Goal: Information Seeking & Learning: Learn about a topic

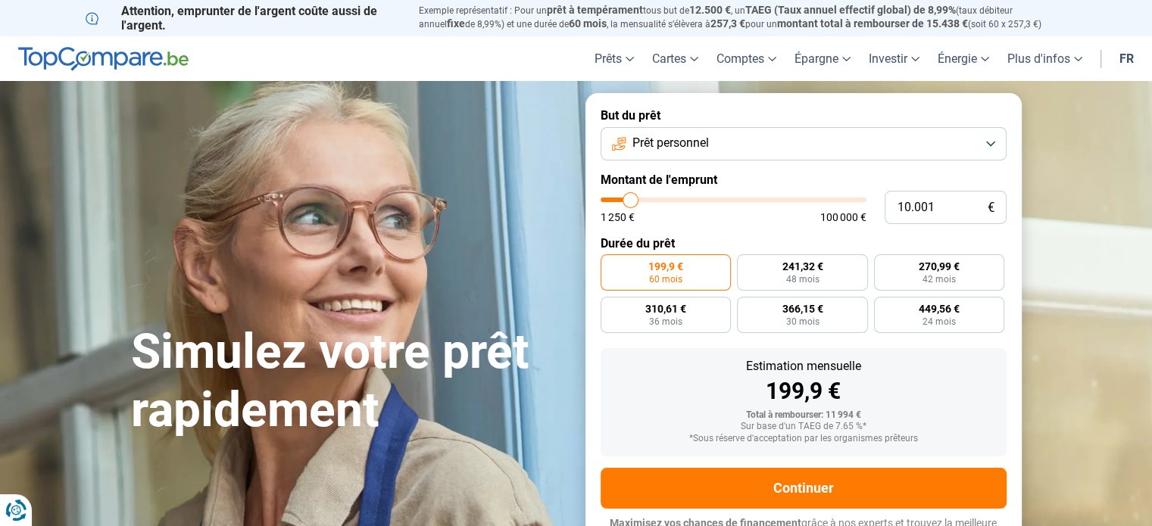
type input "11.000"
type input "11000"
type input "12.250"
type input "12250"
type input "13.750"
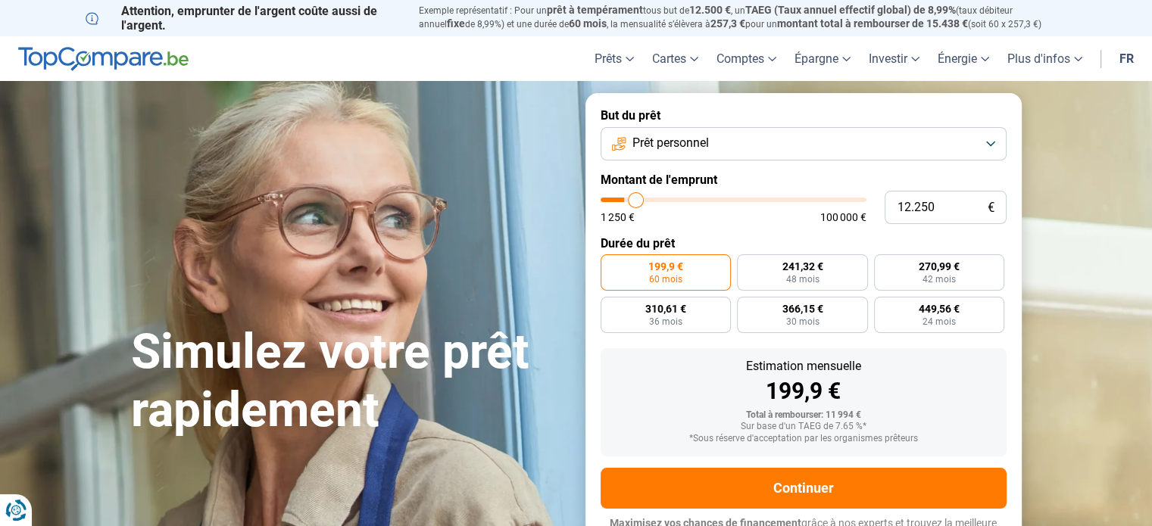
type input "13750"
type input "15.250"
type input "15250"
type input "17.500"
type input "17500"
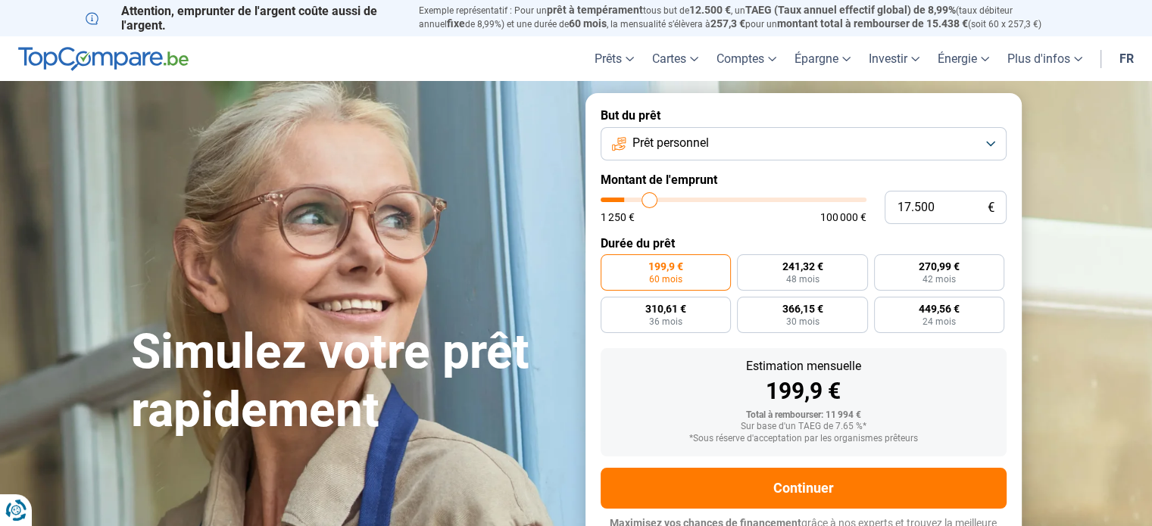
type input "18.750"
type input "18750"
type input "20.250"
type input "20250"
type input "21.250"
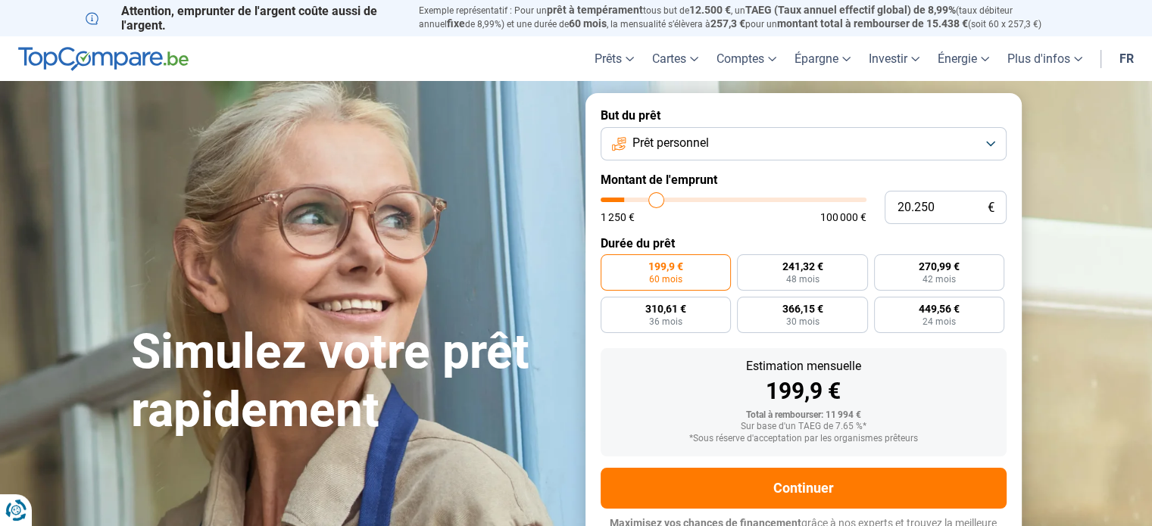
type input "21250"
type input "22.750"
type input "22750"
type input "23.250"
type input "23250"
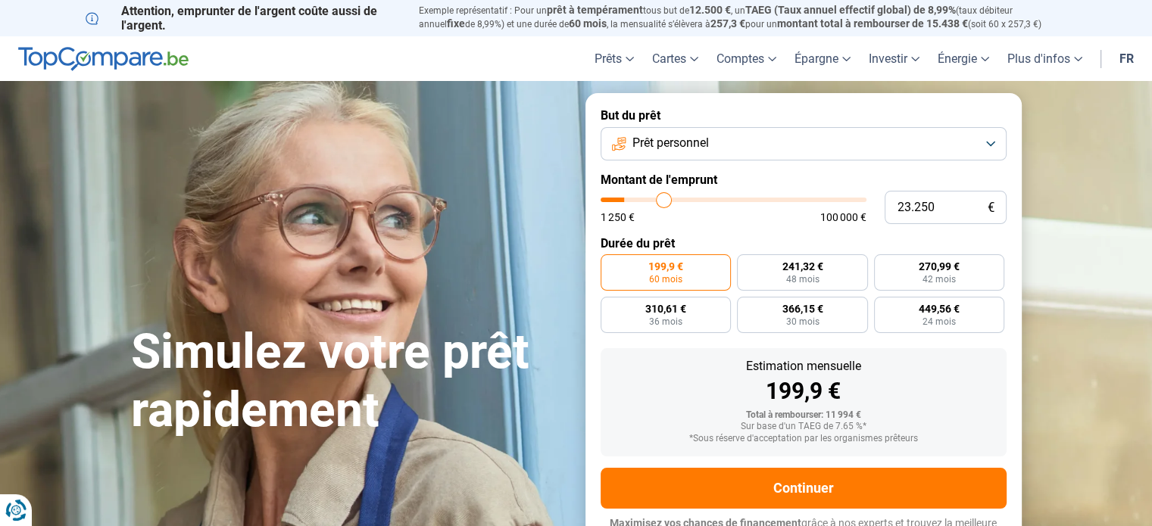
type input "23.500"
type input "23500"
type input "24.000"
type input "24000"
type input "24.250"
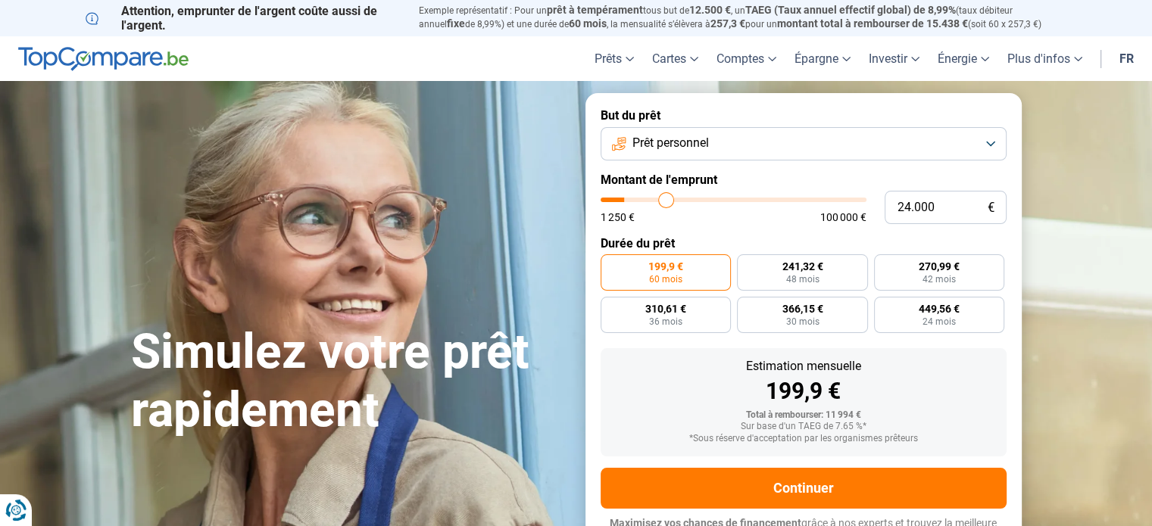
type input "24250"
type input "24.500"
type input "24500"
type input "24.750"
type input "24750"
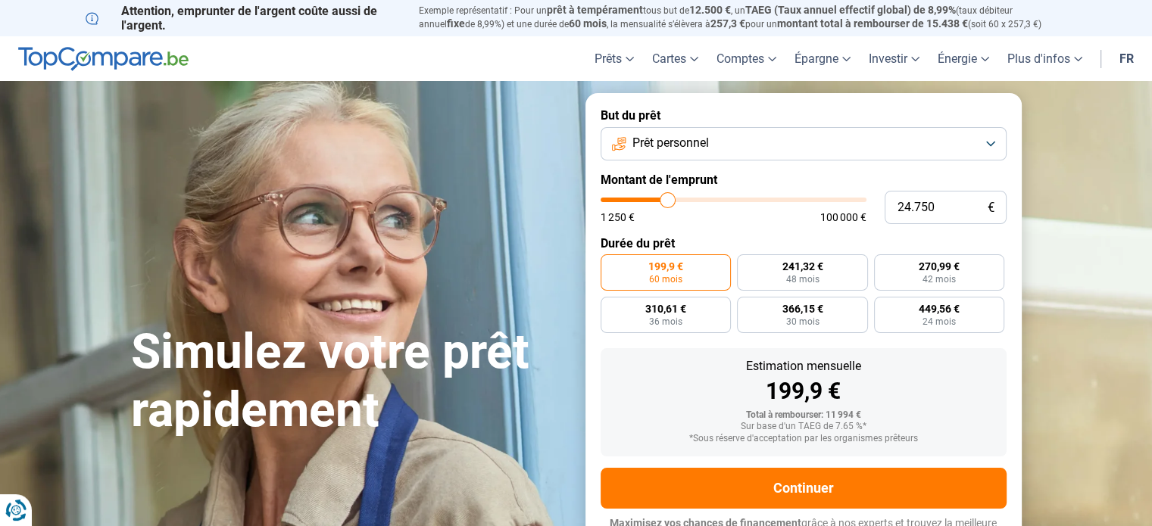
type input "25.000"
type input "25000"
type input "25.500"
type input "25500"
type input "26.000"
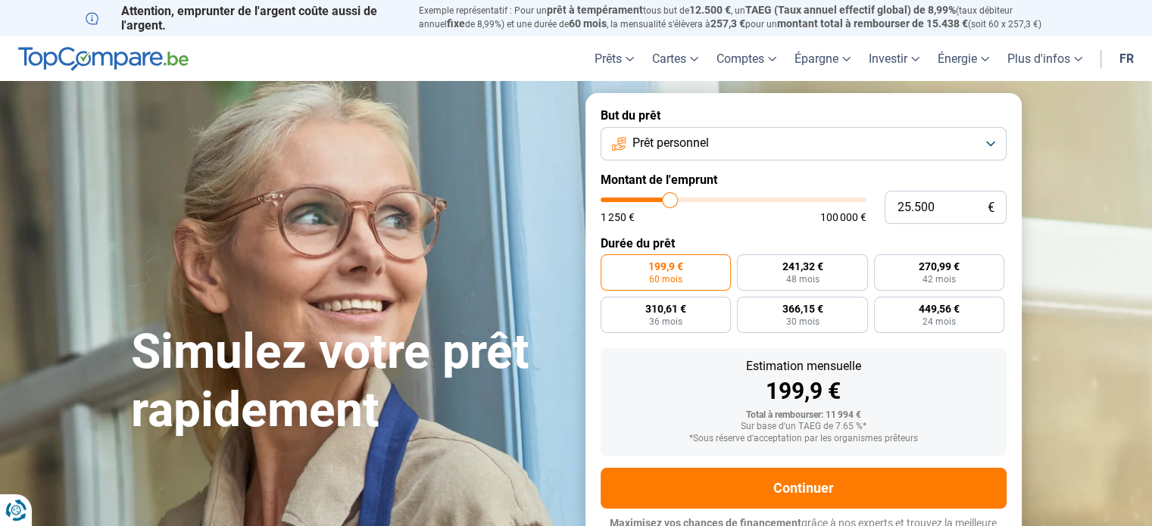
type input "26000"
type input "26.750"
type input "26750"
type input "28.250"
type input "28250"
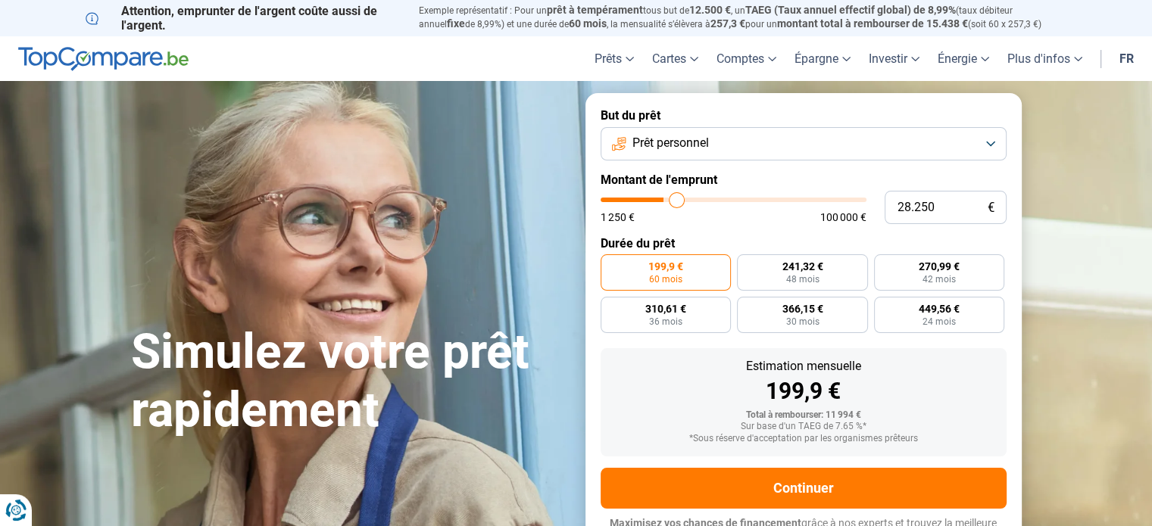
type input "29.500"
type input "29500"
type input "30.750"
type input "30750"
type input "31.500"
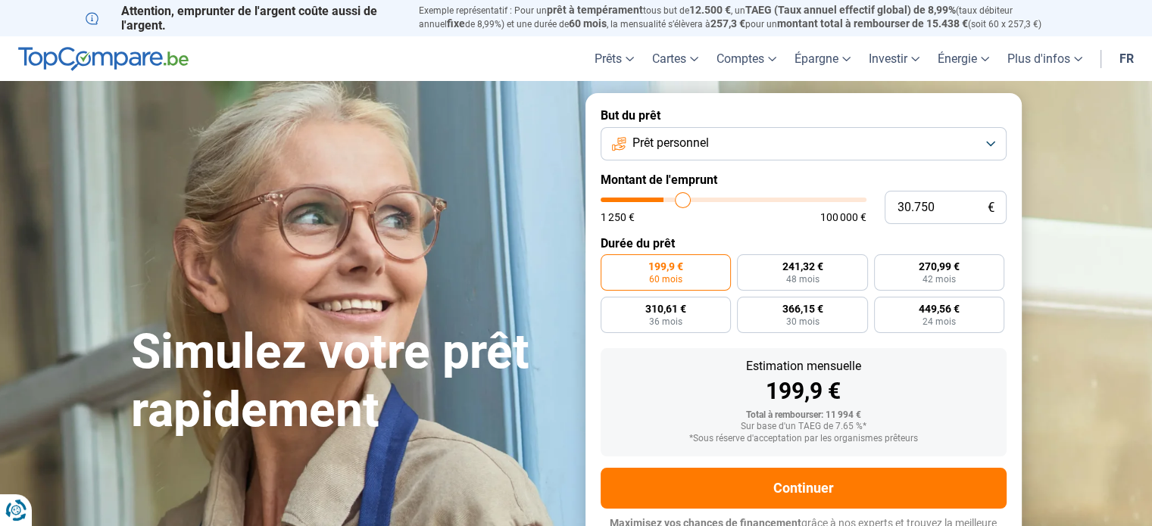
type input "31500"
type input "32.250"
type input "32250"
type input "32.500"
type input "32500"
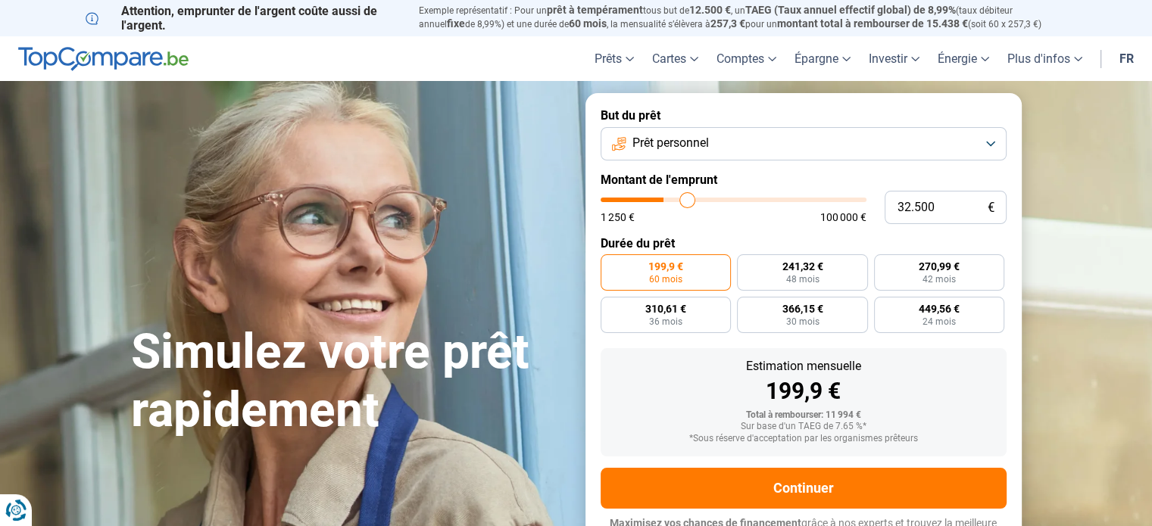
type input "33.000"
type input "33000"
type input "33.500"
type input "33500"
type input "33.750"
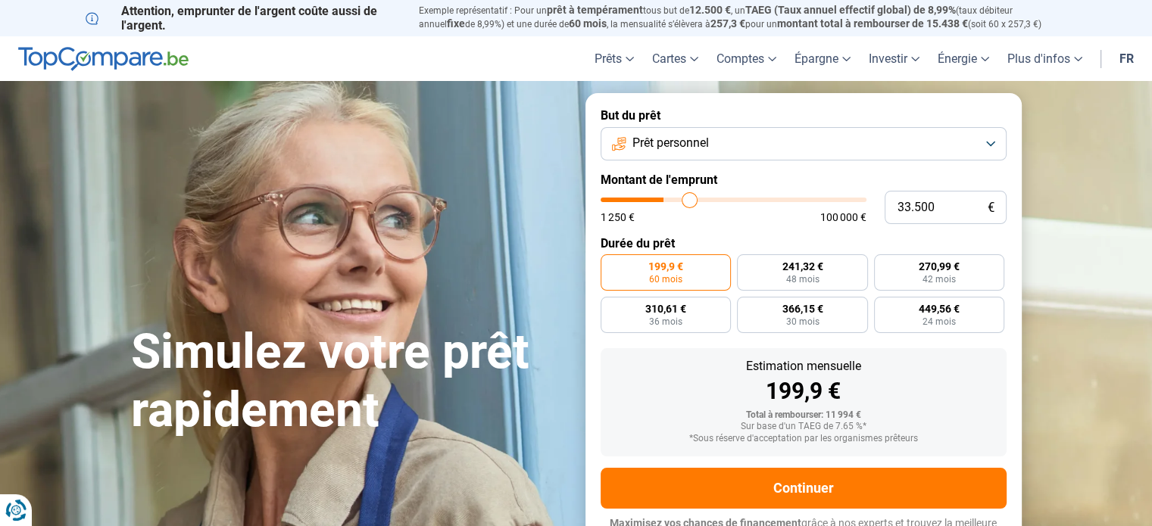
type input "33750"
type input "34.250"
type input "34250"
type input "34.750"
type input "34750"
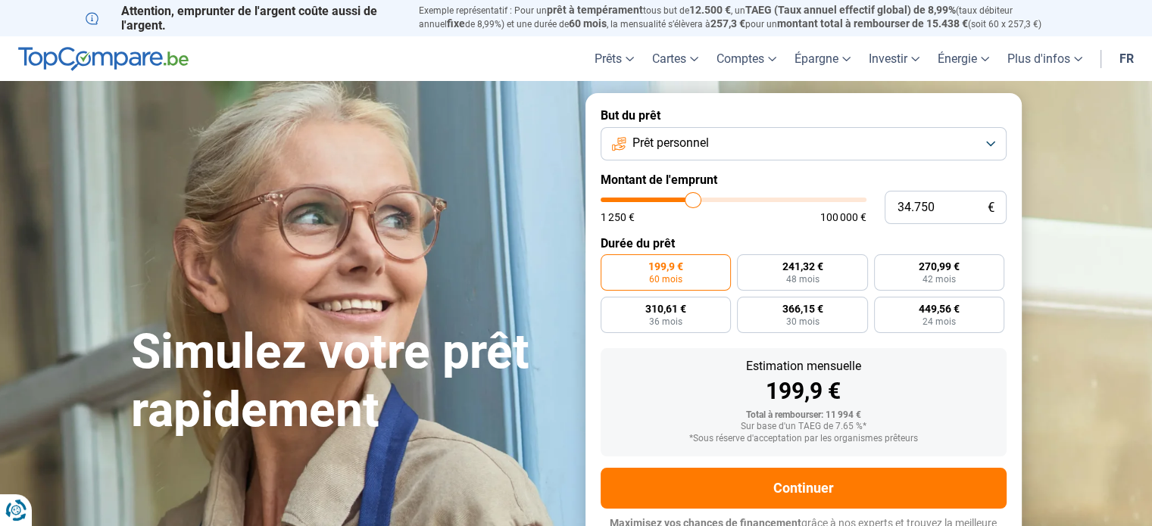
type input "35.250"
type input "35250"
type input "35.750"
type input "35750"
type input "36.250"
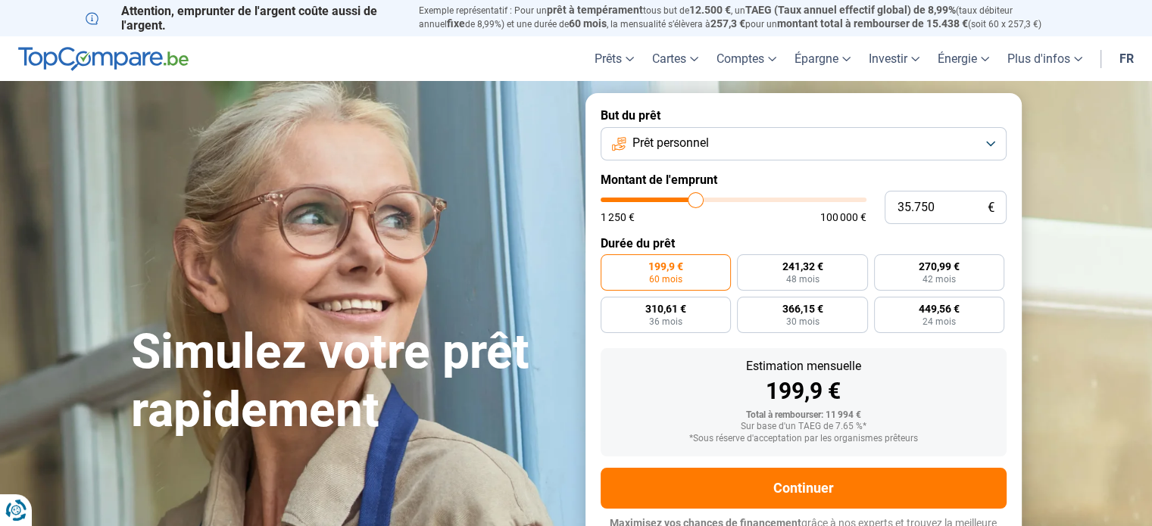
type input "36250"
type input "36.500"
type input "36500"
type input "36.750"
type input "36750"
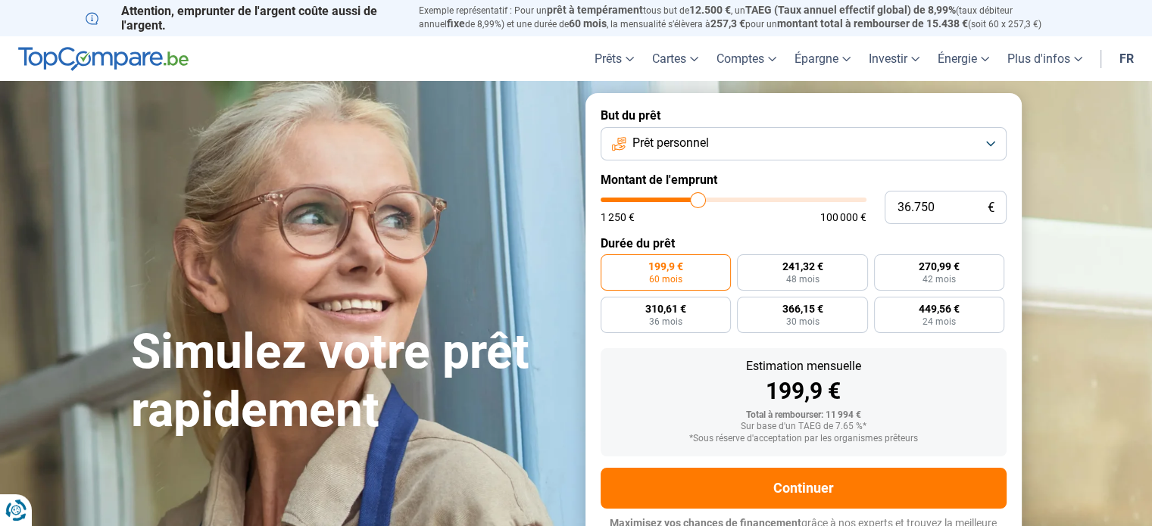
type input "37.000"
type input "37000"
type input "37.250"
type input "37250"
type input "37.500"
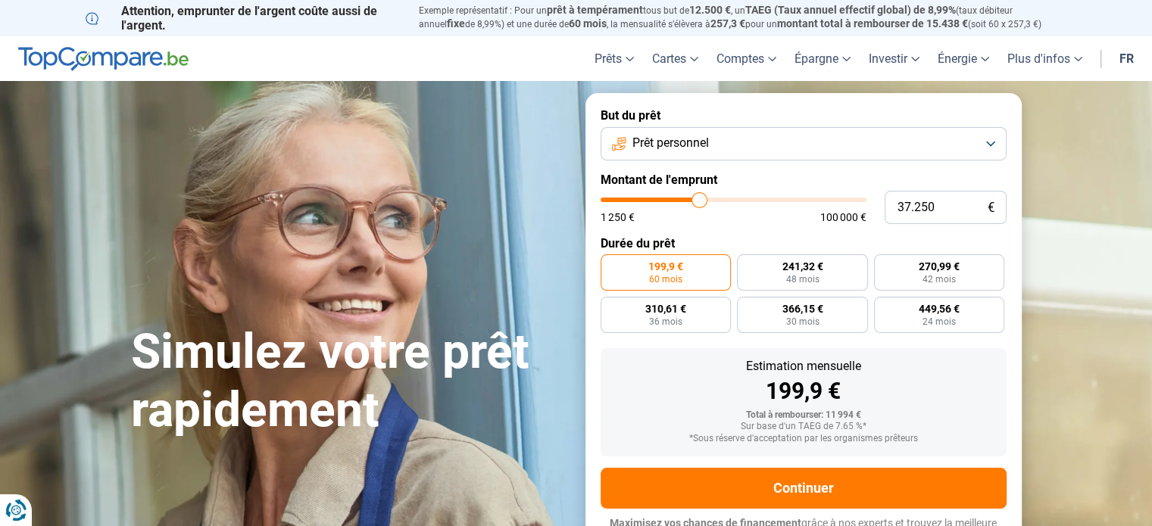
type input "37500"
type input "38.000"
type input "38000"
type input "36.500"
type input "36500"
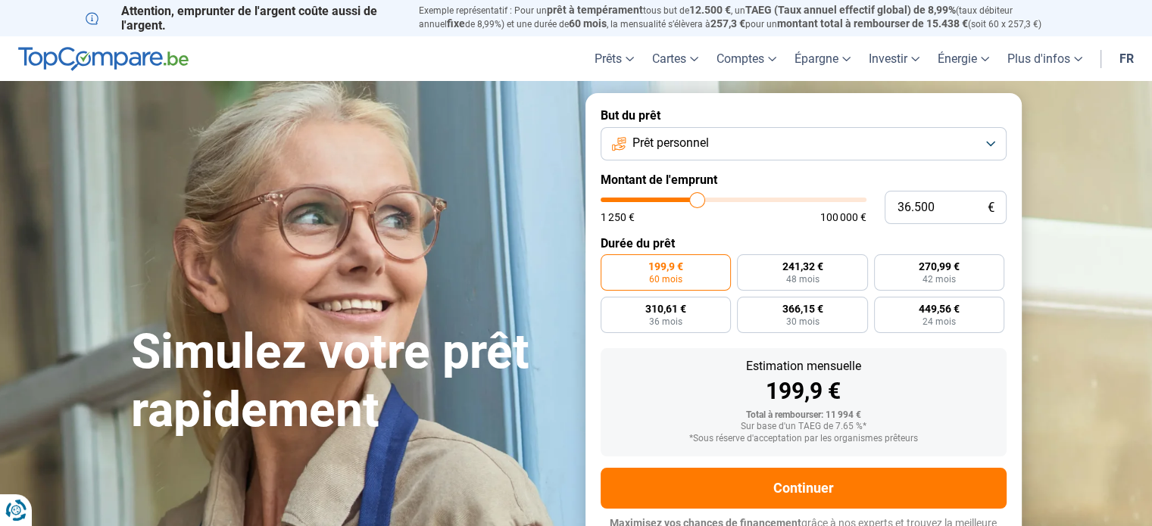
type input "34.500"
type input "34500"
type input "31.500"
type input "31500"
type input "28.750"
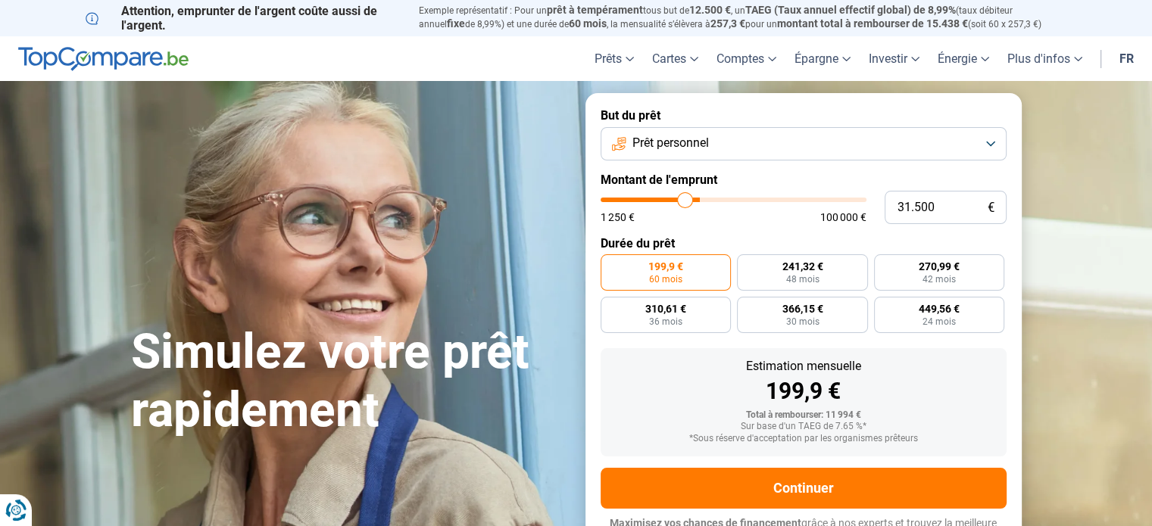
type input "28750"
type input "25.250"
type input "25250"
type input "23.000"
type input "23000"
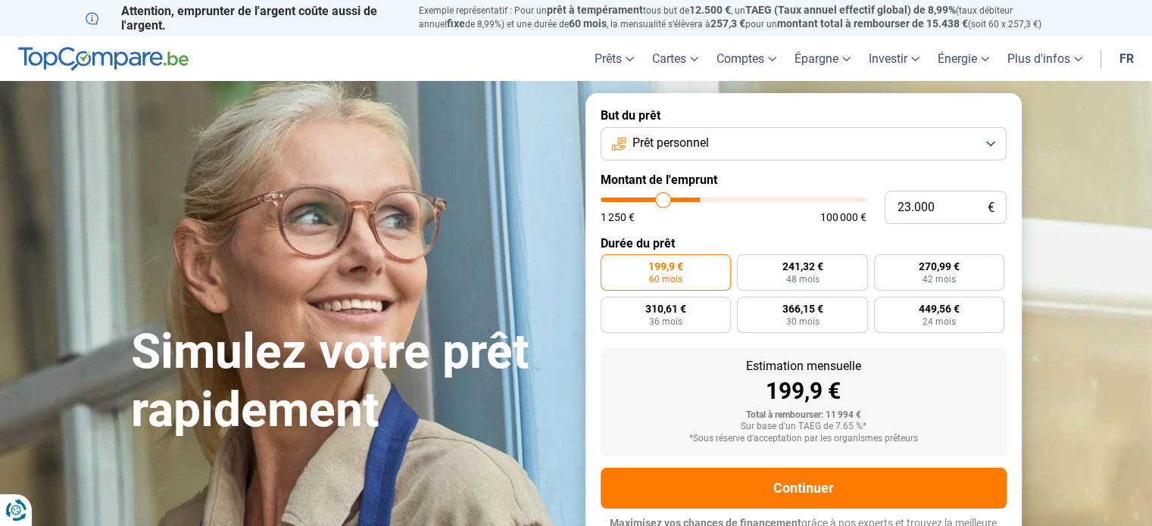
type input "20.750"
type input "20750"
type input "19.250"
type input "19250"
type input "18.250"
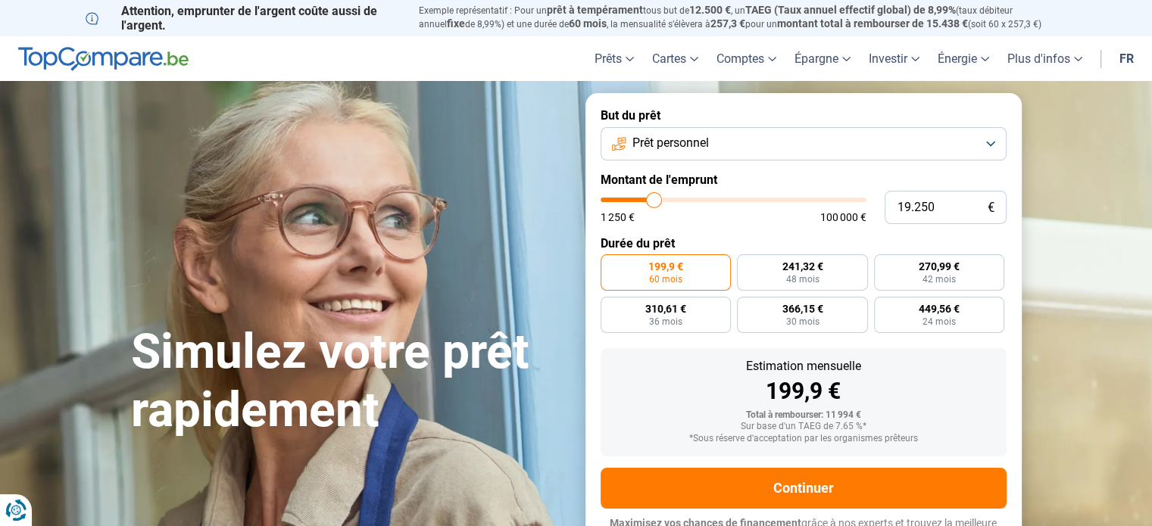
type input "18250"
type input "17.250"
type input "17250"
type input "16.500"
type input "16500"
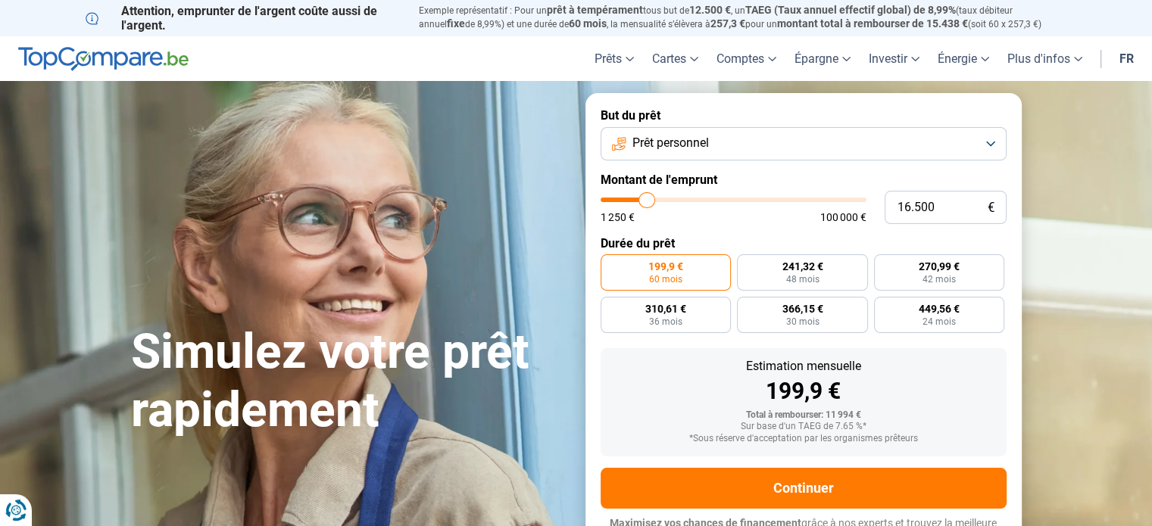
type input "15.250"
type input "15250"
type input "14.500"
type input "14500"
type input "14.250"
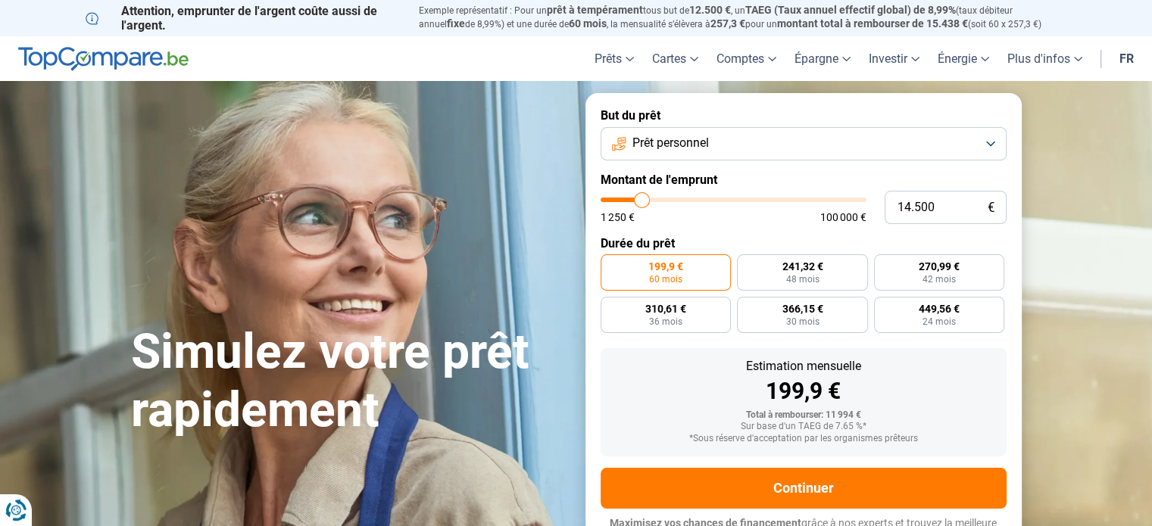
type input "14250"
type input "13.750"
type input "13750"
type input "13.250"
type input "13250"
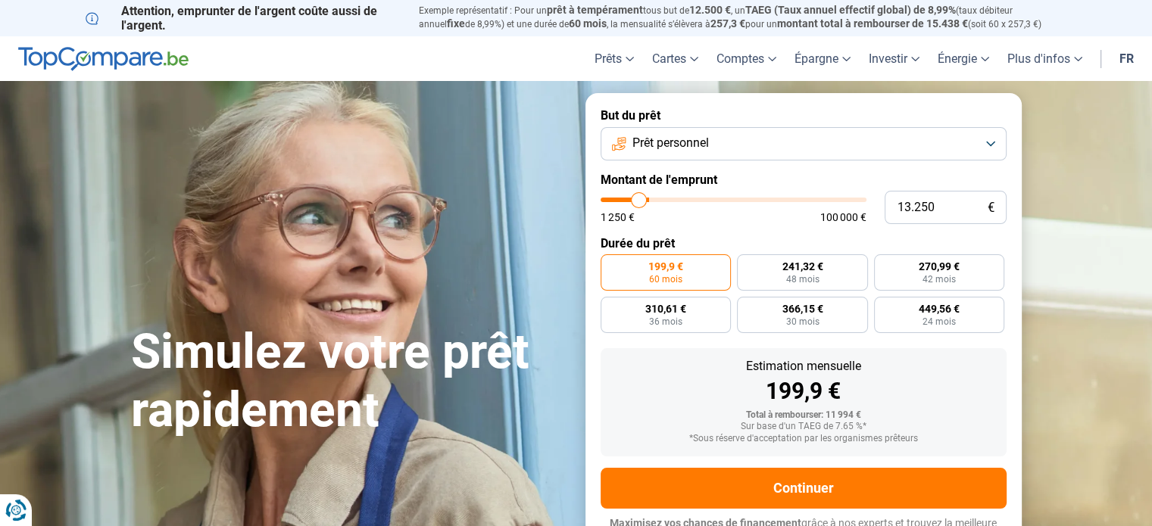
type input "13.000"
type input "13000"
type input "12.750"
type input "12750"
type input "12.500"
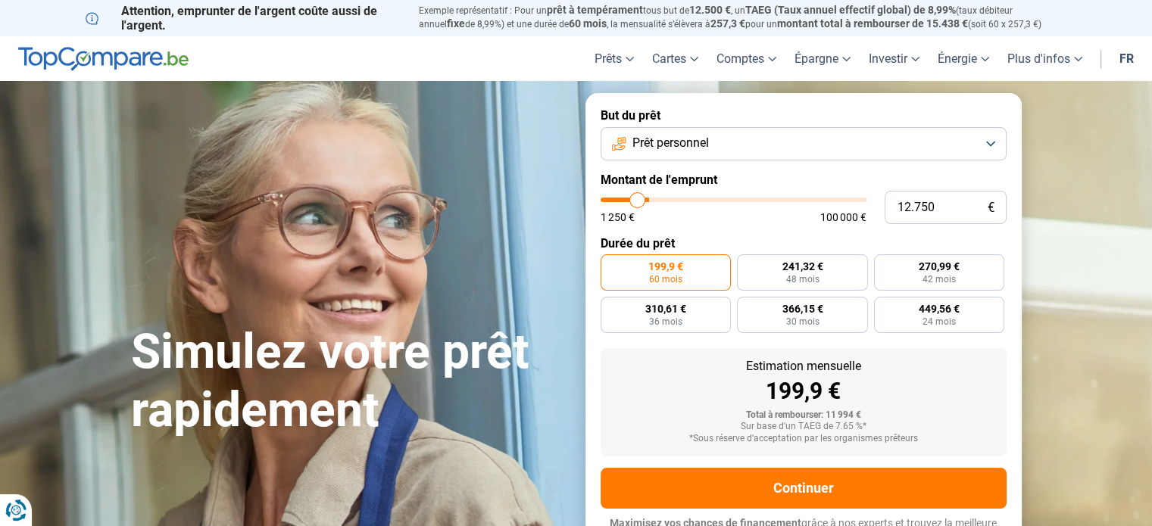
type input "12500"
type input "11.750"
type input "11750"
type input "11.250"
type input "11250"
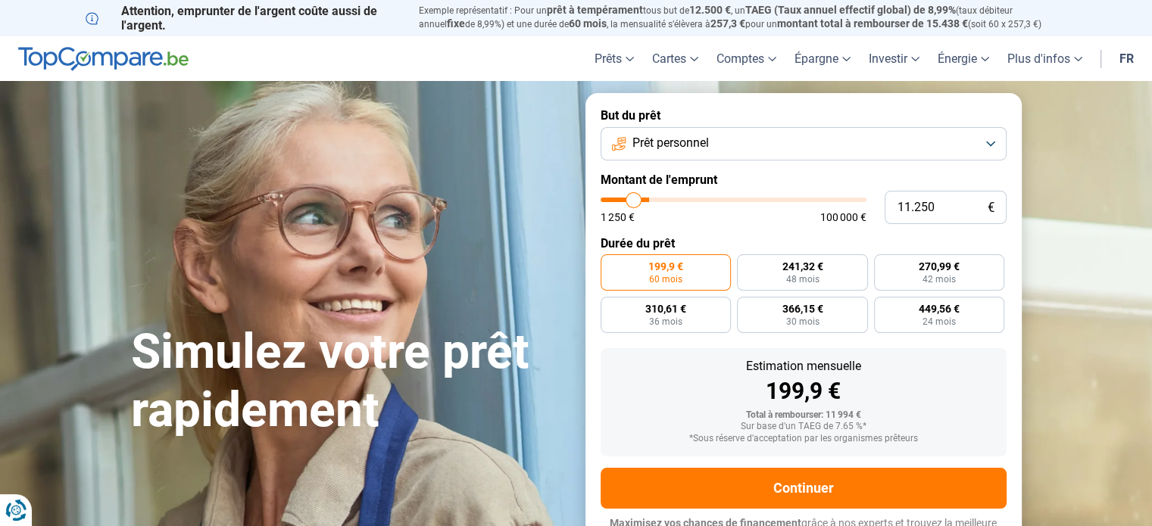
type input "10.750"
type input "10750"
type input "10.250"
type input "10250"
type input "9.250"
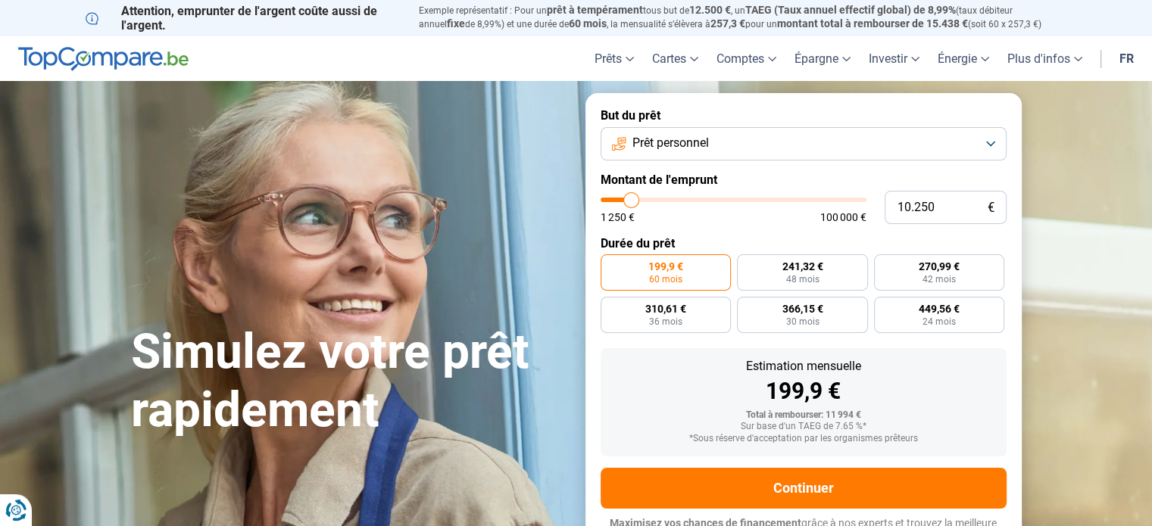
type input "9250"
type input "8.750"
type input "8750"
type input "8.250"
type input "8250"
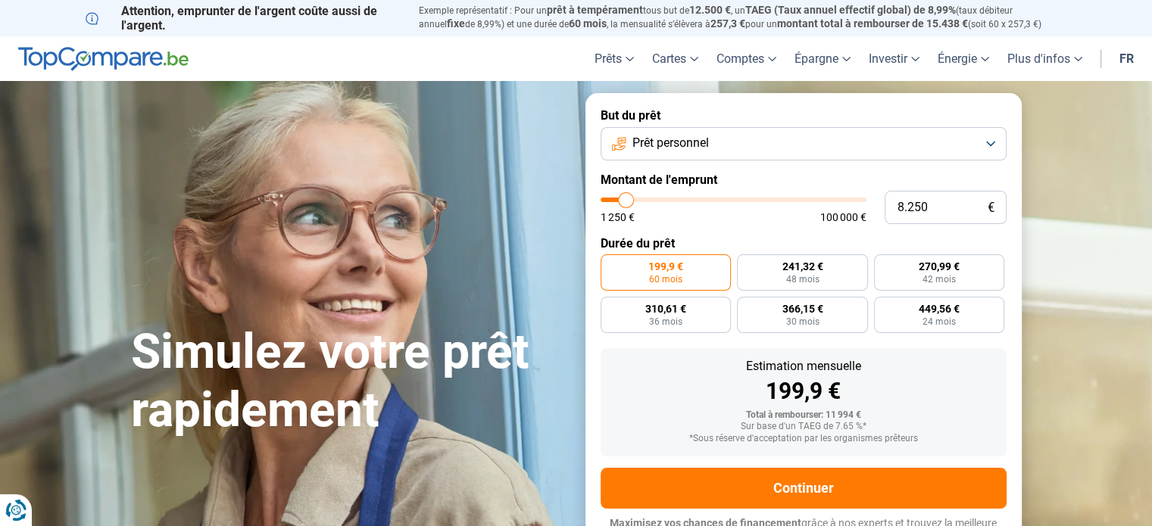
type input "7.250"
type input "7250"
type input "6.750"
type input "6750"
type input "6.250"
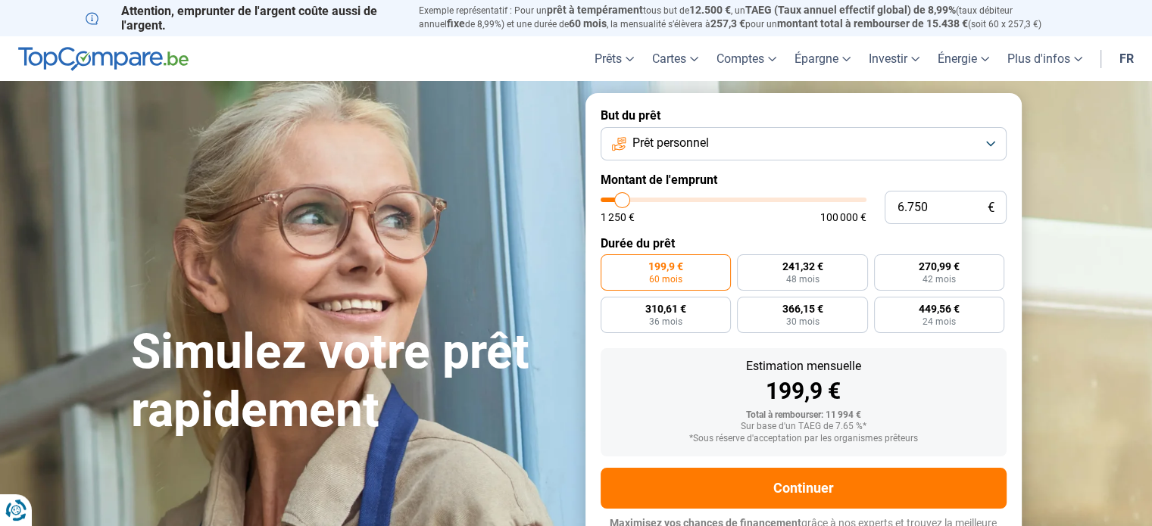
type input "6250"
type input "6.000"
type input "6000"
type input "5.750"
type input "5750"
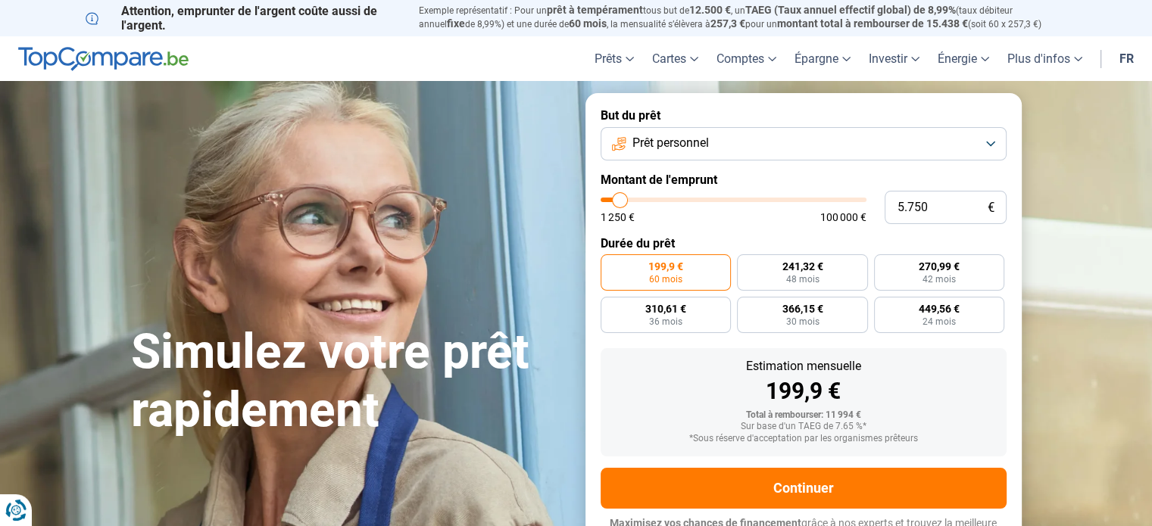
type input "5.250"
type input "5250"
type input "5.000"
type input "5000"
type input "4.750"
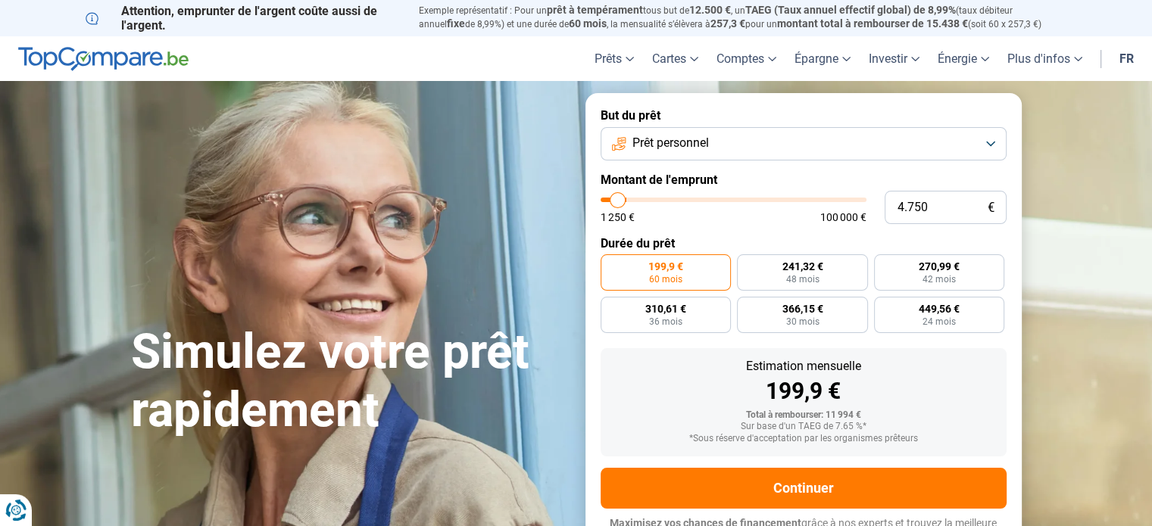
type input "4750"
type input "4.500"
type input "4500"
type input "3.750"
type input "3750"
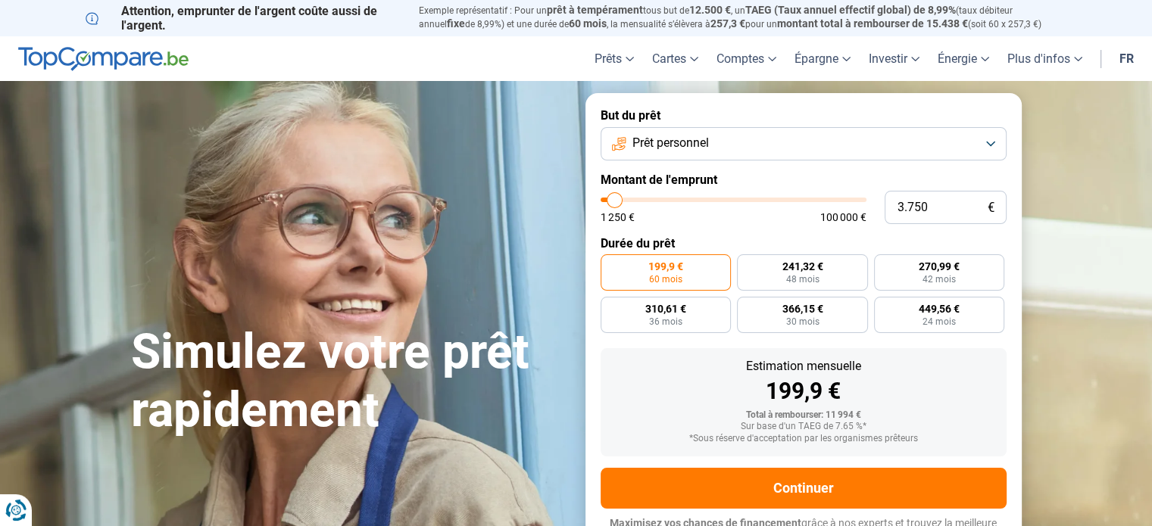
type input "3.500"
type input "3500"
type input "3.000"
type input "3000"
type input "2.750"
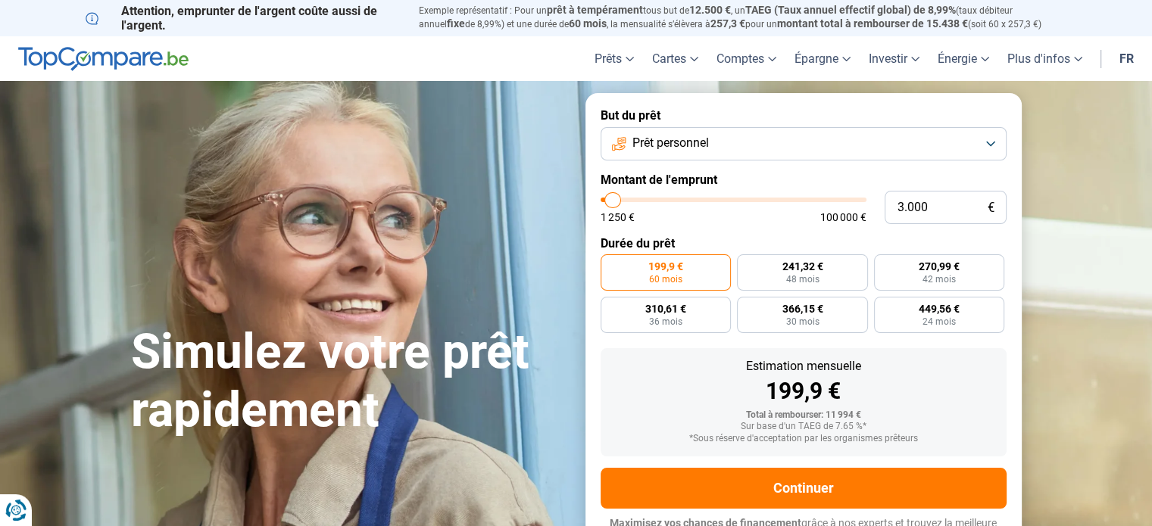
type input "2750"
type input "2.250"
type input "2250"
type input "2.750"
type input "2750"
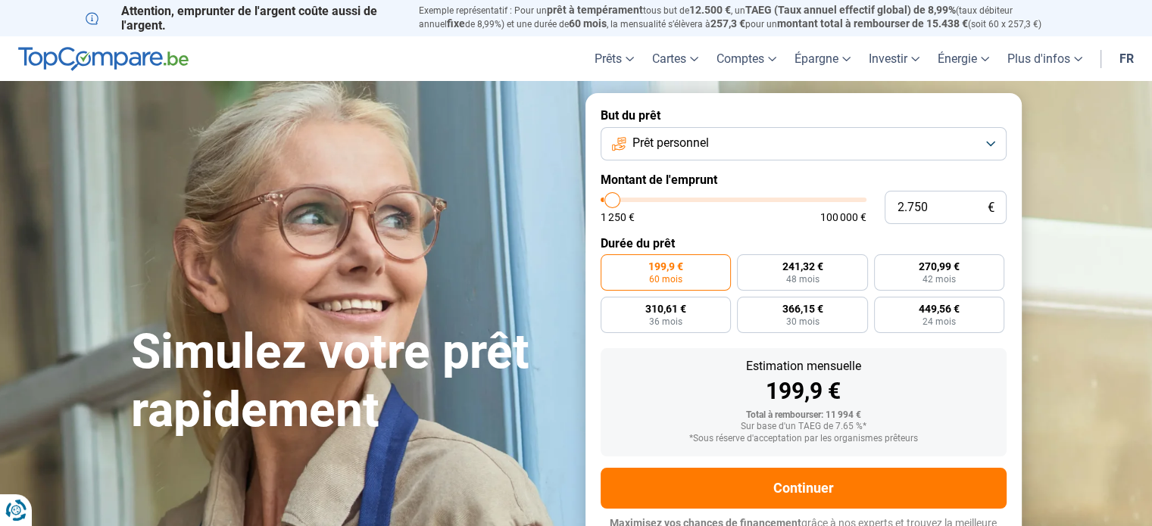
type input "3.250"
type input "3250"
type input "3.750"
type input "3750"
type input "4.000"
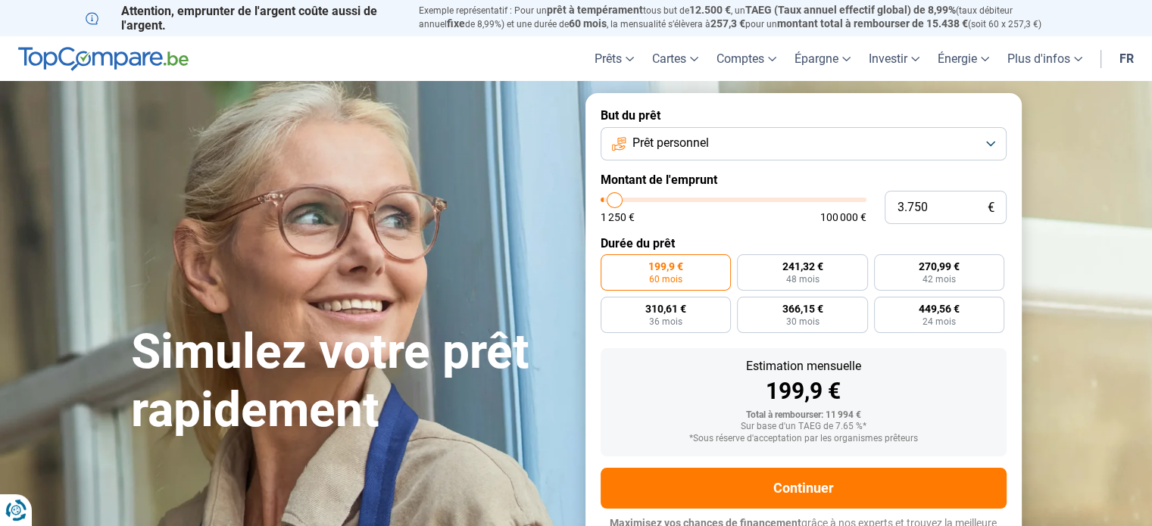
type input "4000"
type input "4.500"
type input "4500"
type input "5.000"
type input "5000"
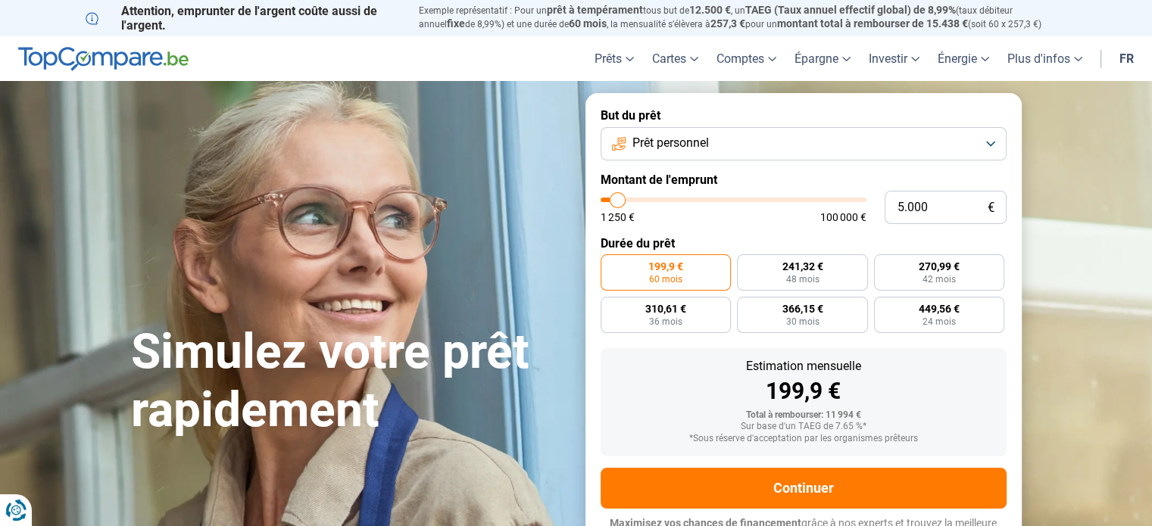
type input "5.250"
type input "5250"
type input "5.750"
type input "5750"
type input "6.000"
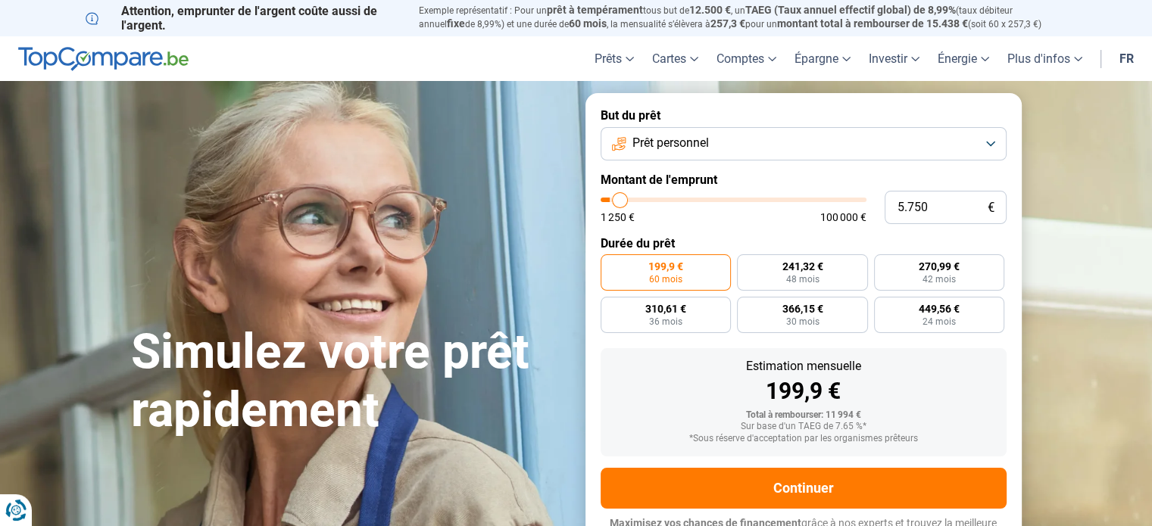
type input "6000"
type input "6.500"
type input "6500"
type input "7.000"
type input "7000"
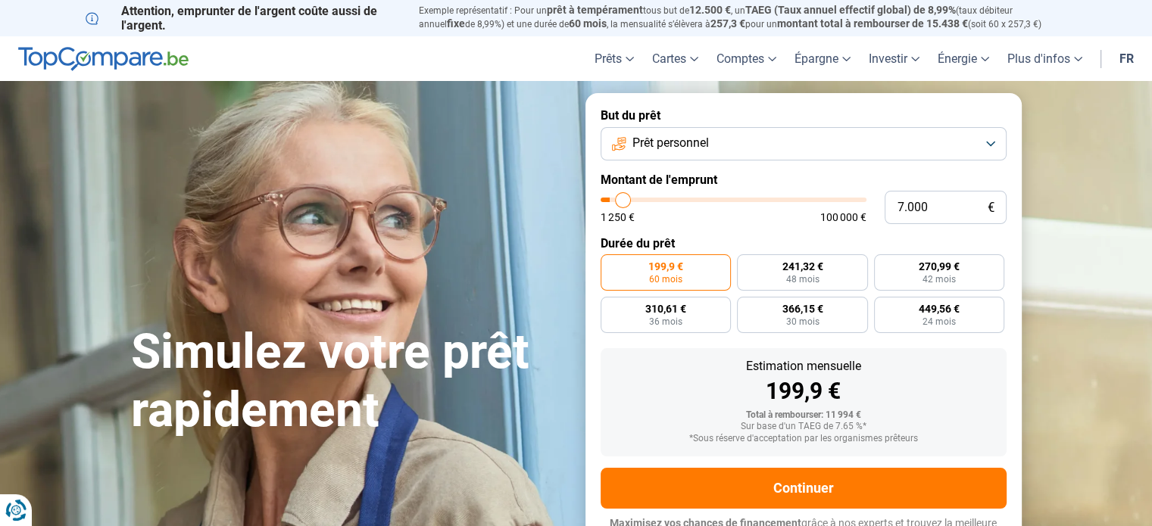
type input "7.250"
type input "7250"
type input "7.500"
type input "7500"
type input "8.000"
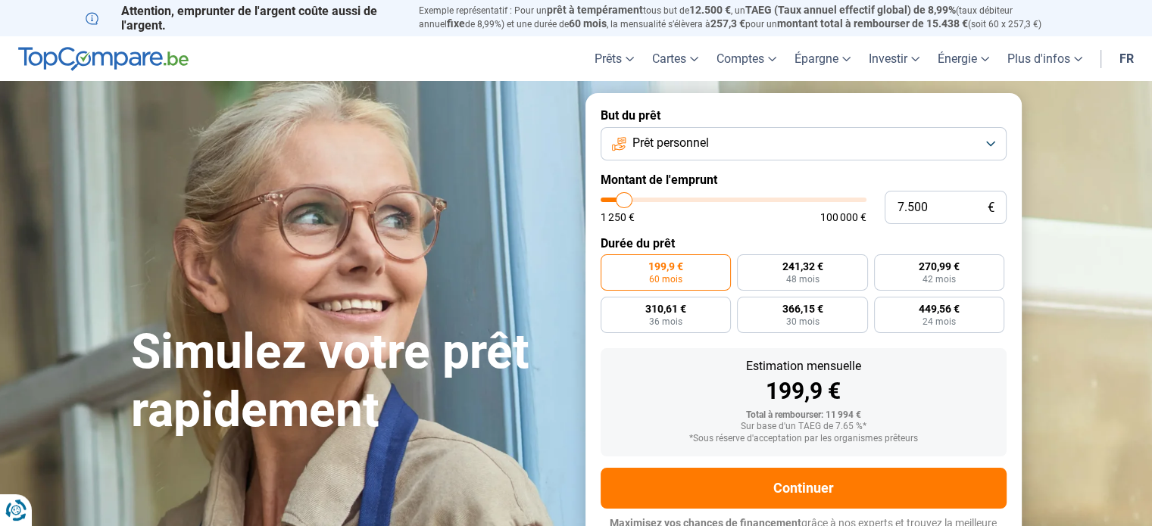
type input "8000"
type input "8.250"
type input "8250"
type input "8.500"
type input "8500"
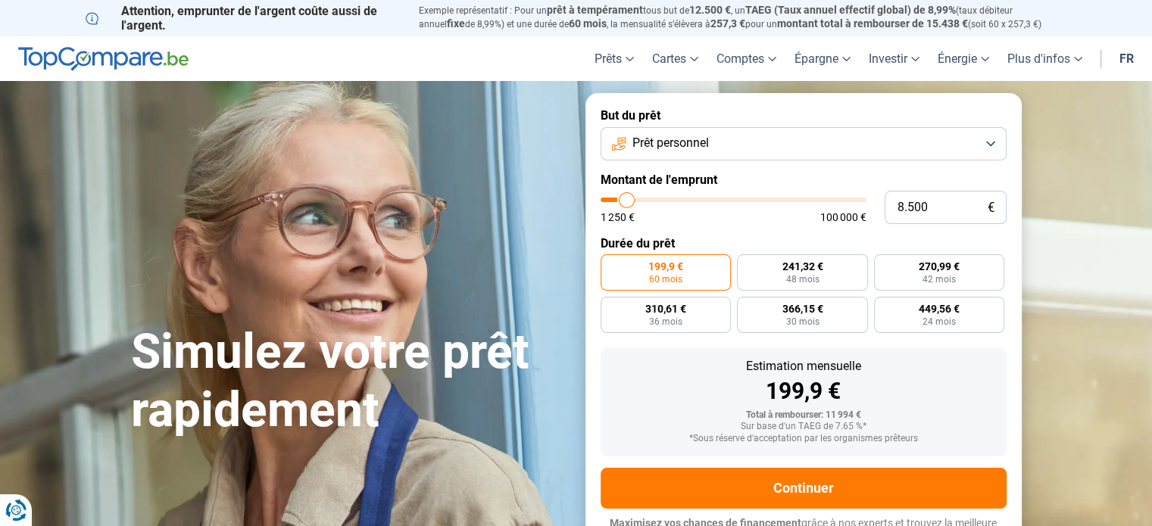
type input "9.000"
type input "9000"
type input "9.250"
type input "9250"
type input "9.500"
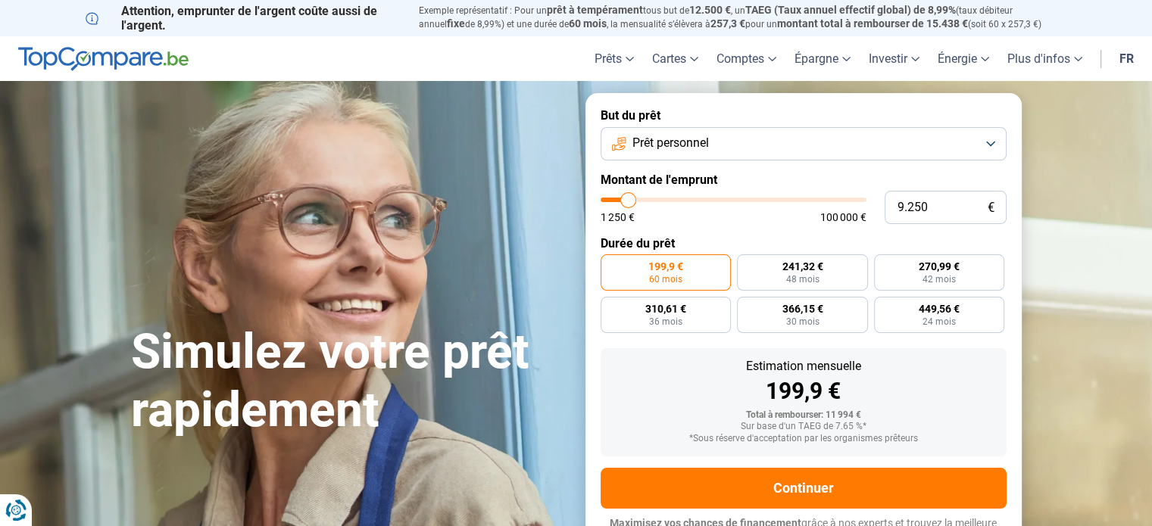
type input "9500"
type input "9.750"
type input "9750"
type input "10.250"
type input "10250"
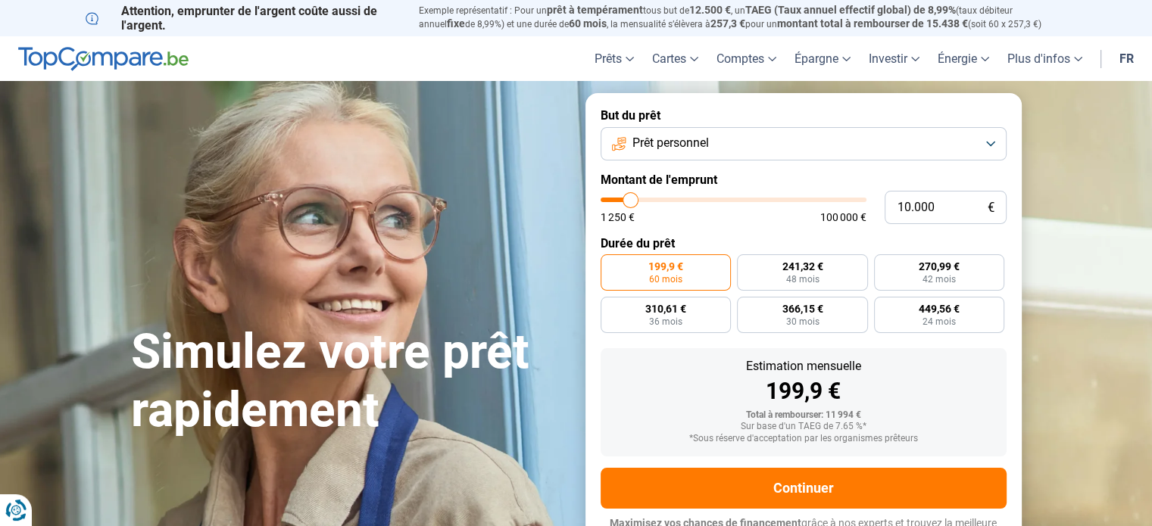
click at [630, 201] on input "range" at bounding box center [733, 200] width 266 height 5
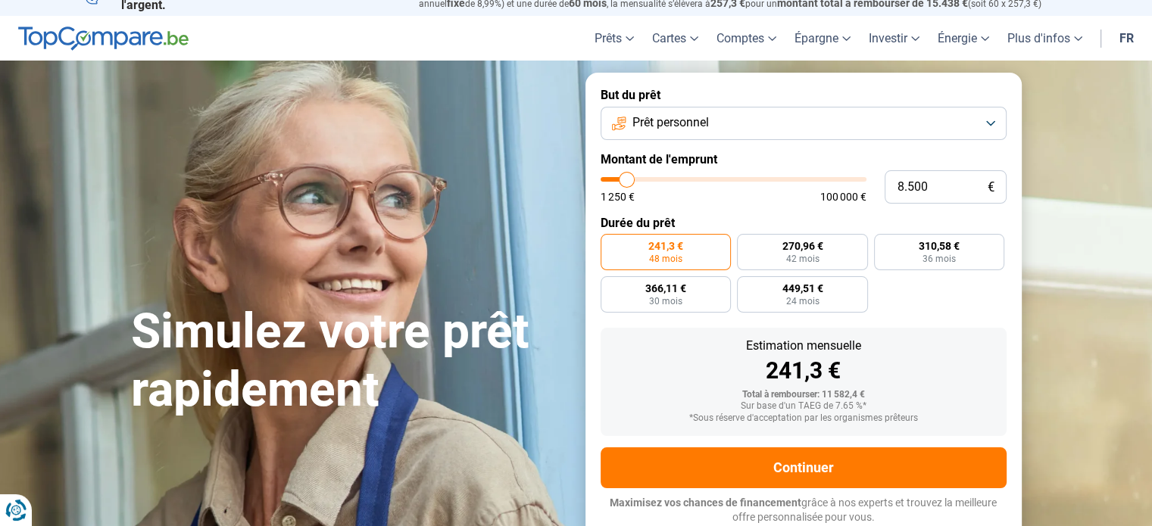
click at [627, 182] on input "range" at bounding box center [733, 179] width 266 height 5
drag, startPoint x: 491, startPoint y: 42, endPoint x: 504, endPoint y: 42, distance: 13.7
click at [491, 42] on header "Prêts Prêt personnel Prêt hypothécaire Prêt voiture Prêt travaux Cartes Cartes …" at bounding box center [576, 38] width 1152 height 45
click at [630, 179] on input "range" at bounding box center [733, 179] width 266 height 5
